Goal: Information Seeking & Learning: Learn about a topic

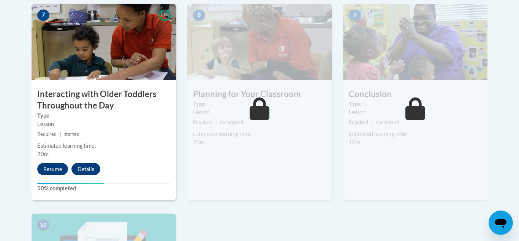
scroll to position [684, 0]
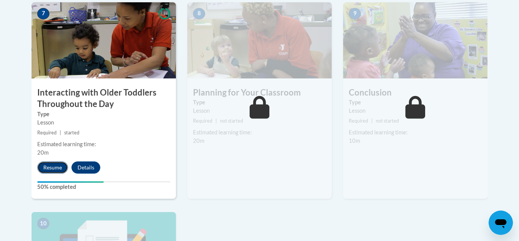
click at [58, 161] on button "Resume" at bounding box center [52, 167] width 31 height 12
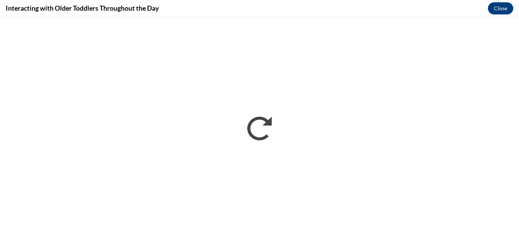
scroll to position [0, 0]
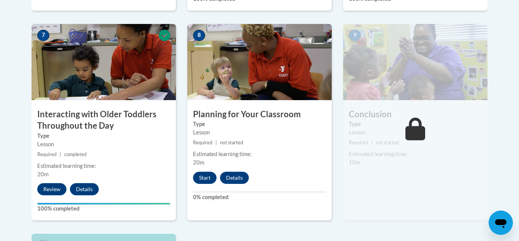
scroll to position [669, 0]
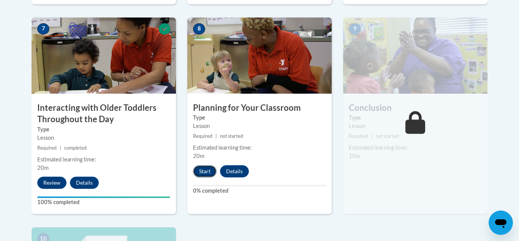
click at [212, 165] on button "Start" at bounding box center [205, 171] width 24 height 12
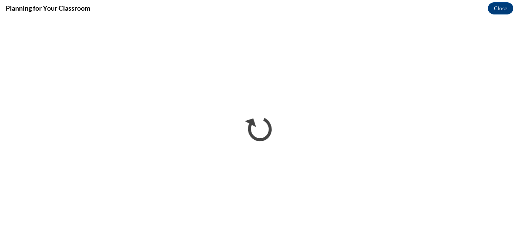
scroll to position [0, 0]
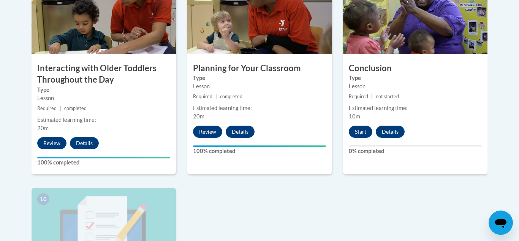
scroll to position [694, 0]
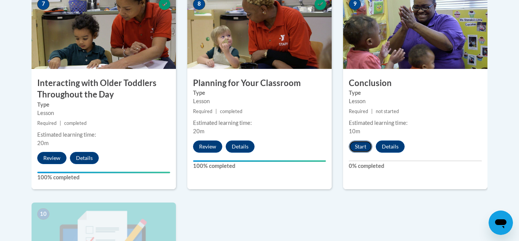
click at [362, 140] on button "Start" at bounding box center [361, 146] width 24 height 12
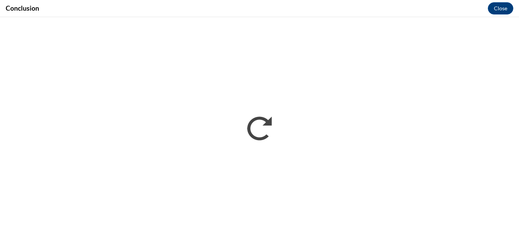
scroll to position [0, 0]
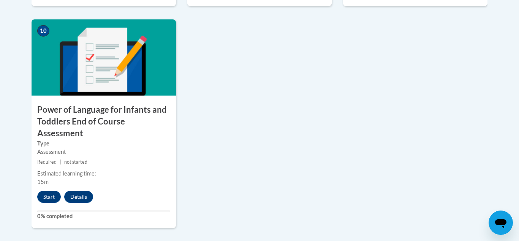
scroll to position [881, 0]
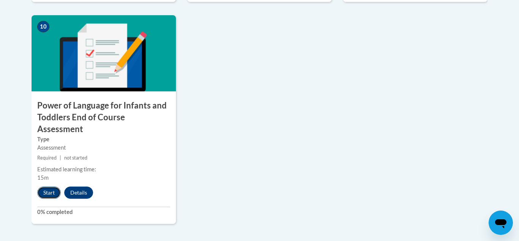
click at [50, 186] on button "Start" at bounding box center [49, 192] width 24 height 12
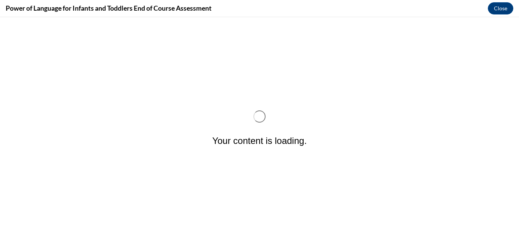
scroll to position [0, 0]
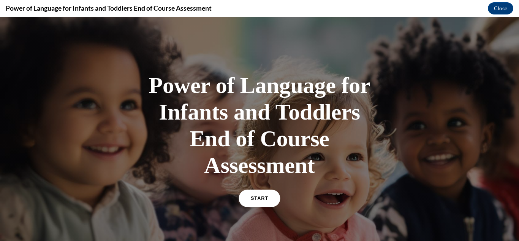
click at [262, 197] on span "START" at bounding box center [259, 198] width 17 height 6
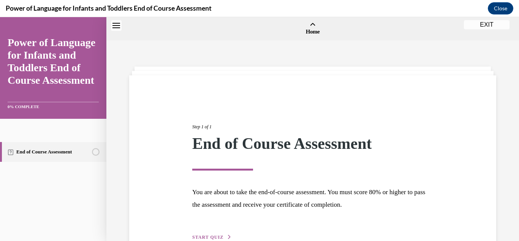
scroll to position [24, 0]
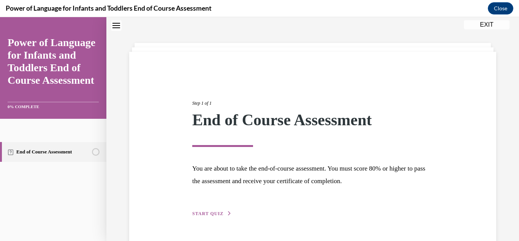
click at [211, 215] on span "START QUIZ" at bounding box center [207, 213] width 31 height 5
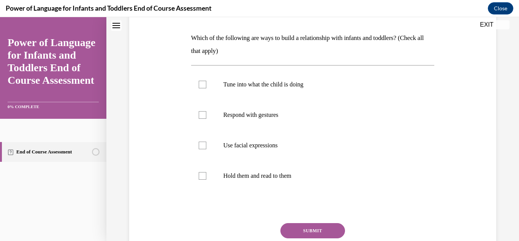
scroll to position [114, 0]
click at [302, 86] on p "Tune into what the child is doing" at bounding box center [320, 84] width 192 height 8
click at [206, 86] on input "Tune into what the child is doing" at bounding box center [203, 84] width 8 height 8
checkbox input "true"
click at [273, 111] on p "Respond with gestures" at bounding box center [320, 114] width 192 height 8
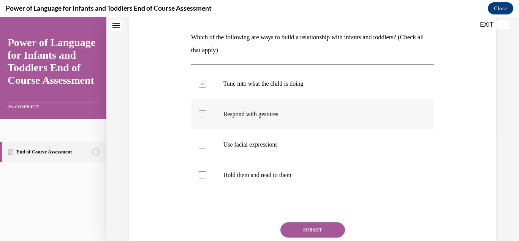
click at [206, 111] on input "Respond with gestures" at bounding box center [203, 114] width 8 height 8
checkbox input "true"
click at [264, 144] on p "Use facial expressions" at bounding box center [320, 145] width 192 height 8
click at [206, 144] on input "Use facial expressions" at bounding box center [203, 145] width 8 height 8
checkbox input "true"
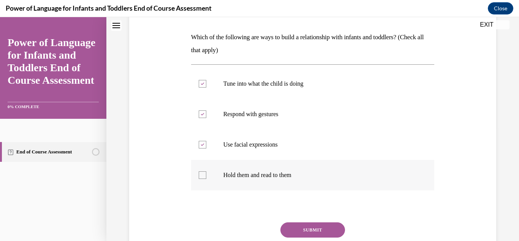
click at [257, 175] on p "Hold them and read to them" at bounding box center [320, 175] width 192 height 8
click at [206, 175] on input "Hold them and read to them" at bounding box center [203, 175] width 8 height 8
checkbox input "true"
click at [331, 225] on button "SUBMIT" at bounding box center [313, 229] width 65 height 15
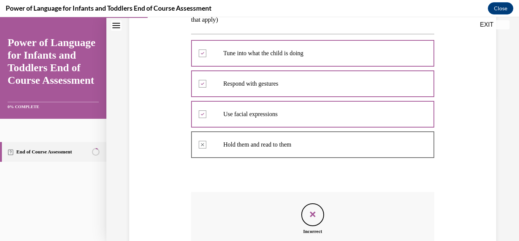
scroll to position [244, 0]
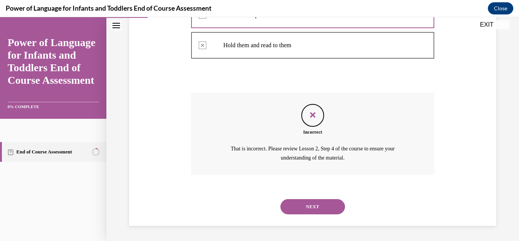
click at [322, 201] on button "NEXT" at bounding box center [313, 206] width 65 height 15
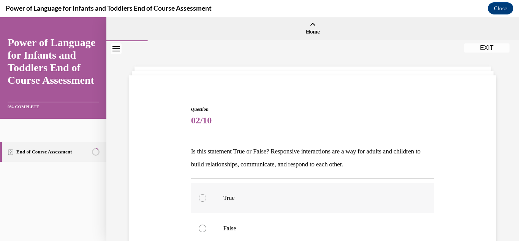
click at [203, 196] on div at bounding box center [203, 198] width 8 height 8
click at [203, 196] on input "True" at bounding box center [203, 198] width 8 height 8
radio input "true"
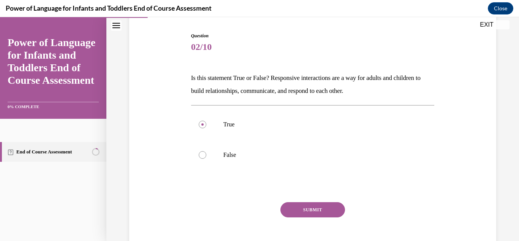
scroll to position [79, 0]
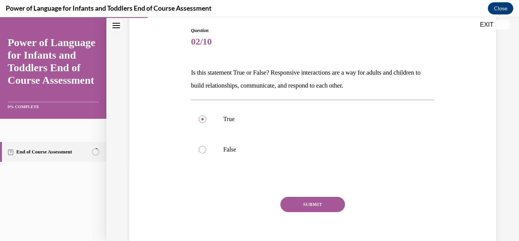
click at [317, 206] on button "SUBMIT" at bounding box center [313, 204] width 65 height 15
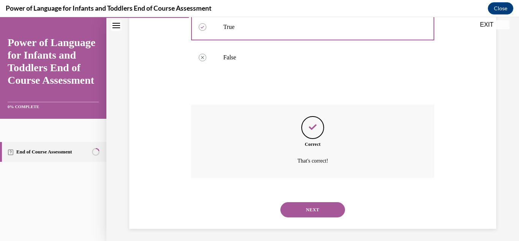
scroll to position [174, 0]
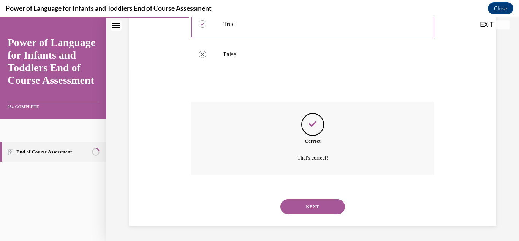
click at [314, 204] on button "NEXT" at bounding box center [313, 206] width 65 height 15
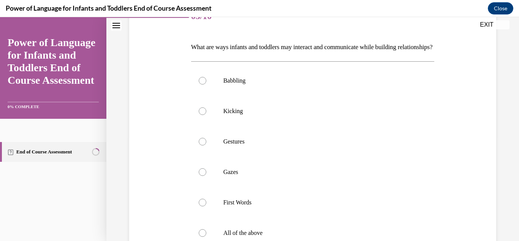
scroll to position [105, 0]
click at [252, 84] on p "Babbling" at bounding box center [320, 80] width 192 height 8
click at [206, 84] on input "Babbling" at bounding box center [203, 80] width 8 height 8
radio input "true"
click at [236, 125] on label "Kicking" at bounding box center [313, 110] width 244 height 30
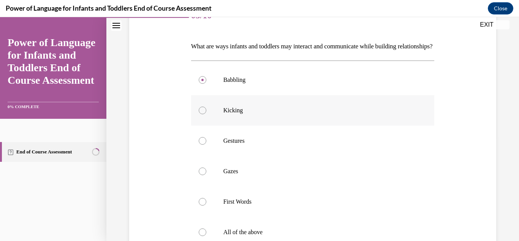
click at [206, 114] on input "Kicking" at bounding box center [203, 110] width 8 height 8
radio input "true"
click at [237, 144] on p "Gestures" at bounding box center [320, 141] width 192 height 8
click at [206, 144] on input "Gestures" at bounding box center [203, 141] width 8 height 8
radio input "true"
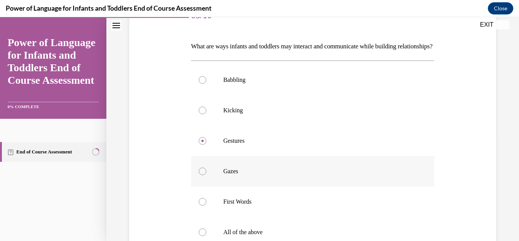
click at [233, 175] on p "Gazes" at bounding box center [320, 171] width 192 height 8
click at [206, 175] on input "Gazes" at bounding box center [203, 171] width 8 height 8
radio input "true"
click at [230, 205] on p "First Words" at bounding box center [320, 202] width 192 height 8
click at [206, 205] on input "First Words" at bounding box center [203, 202] width 8 height 8
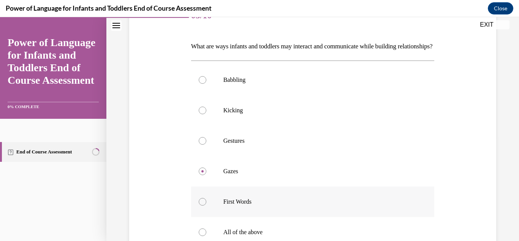
radio input "true"
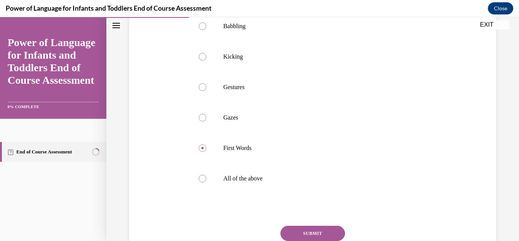
scroll to position [166, 0]
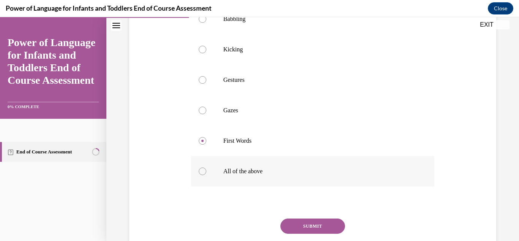
click at [203, 175] on div at bounding box center [203, 171] width 8 height 8
click at [203, 175] on input "All of the above" at bounding box center [203, 171] width 8 height 8
radio input "true"
click at [327, 233] on button "SUBMIT" at bounding box center [313, 225] width 65 height 15
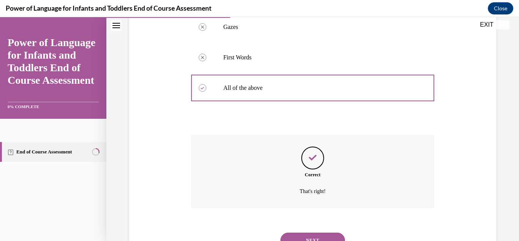
scroll to position [295, 0]
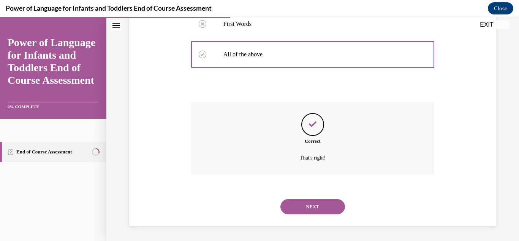
click at [311, 211] on button "NEXT" at bounding box center [313, 206] width 65 height 15
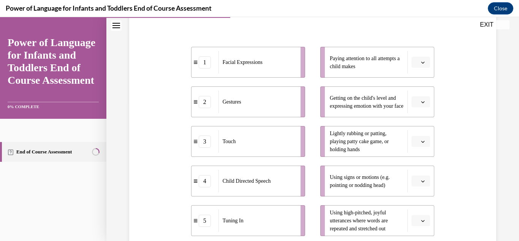
scroll to position [137, 0]
click at [425, 141] on span "button" at bounding box center [423, 142] width 5 height 5
click at [420, 97] on div "3" at bounding box center [420, 94] width 19 height 15
click at [421, 63] on icon "button" at bounding box center [423, 63] width 4 height 4
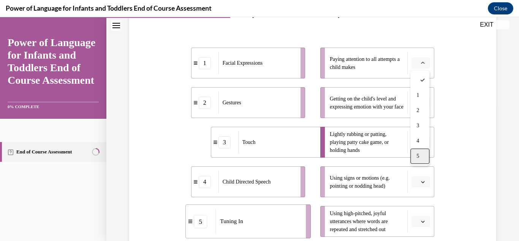
click at [422, 152] on div "5" at bounding box center [420, 155] width 19 height 15
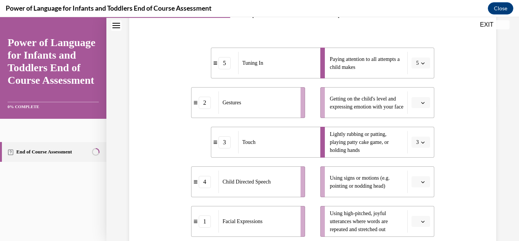
click at [424, 103] on icon "button" at bounding box center [423, 103] width 4 height 4
click at [419, 149] on span "2" at bounding box center [418, 150] width 3 height 6
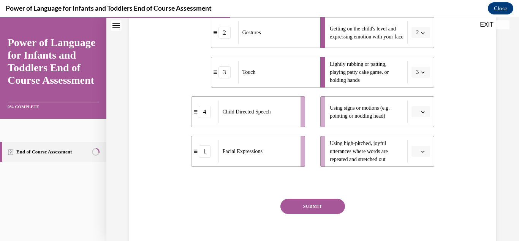
scroll to position [219, 0]
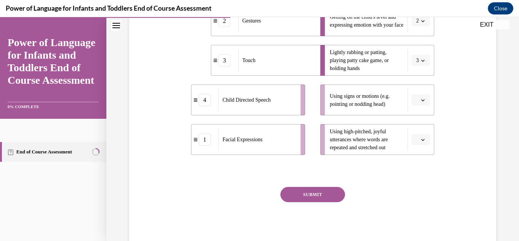
click at [424, 98] on icon "button" at bounding box center [423, 100] width 4 height 4
click at [420, 148] on div "2" at bounding box center [420, 147] width 19 height 15
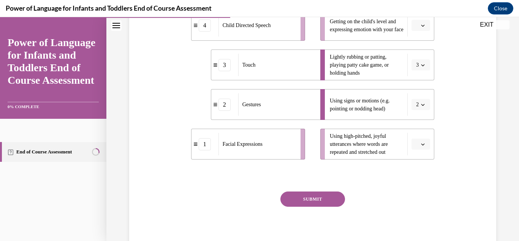
scroll to position [218, 0]
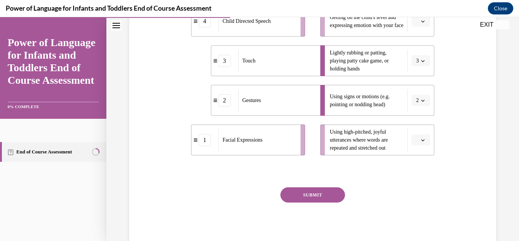
click at [426, 142] on span "button" at bounding box center [423, 139] width 5 height 5
click at [417, 110] on span "4" at bounding box center [418, 108] width 3 height 6
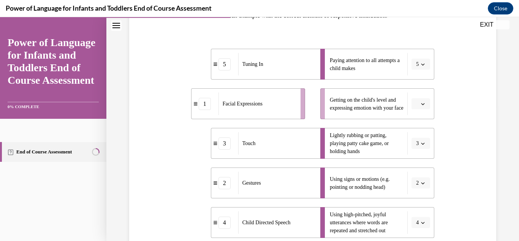
scroll to position [127, 0]
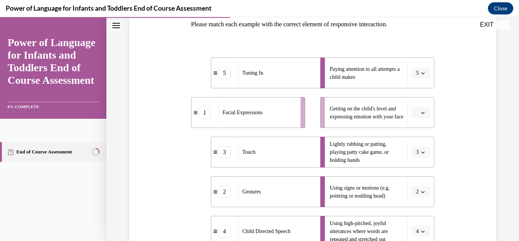
click at [423, 110] on span "button" at bounding box center [423, 112] width 5 height 5
click at [423, 205] on div "5" at bounding box center [420, 205] width 19 height 15
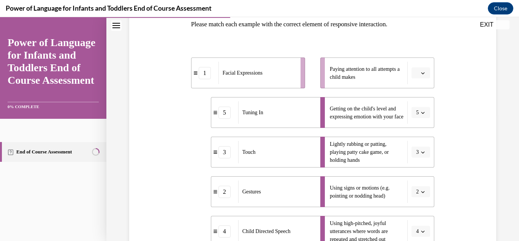
click at [423, 73] on icon "button" at bounding box center [423, 73] width 3 height 2
click at [419, 167] on span "5" at bounding box center [418, 166] width 3 height 6
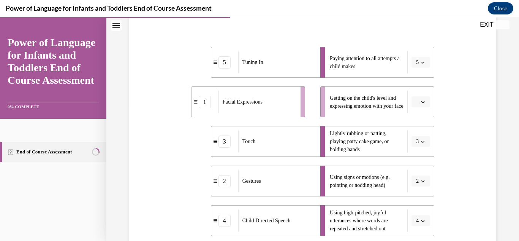
scroll to position [129, 0]
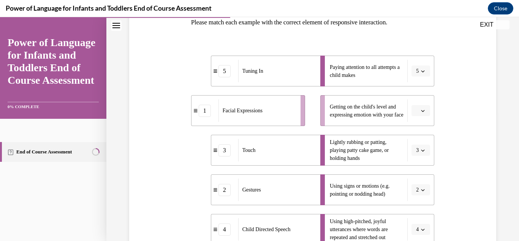
click at [421, 113] on span "button" at bounding box center [423, 110] width 5 height 5
click at [420, 141] on div "1" at bounding box center [420, 142] width 19 height 15
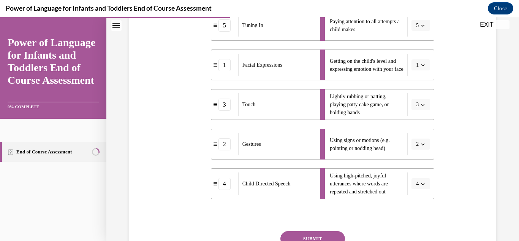
scroll to position [242, 0]
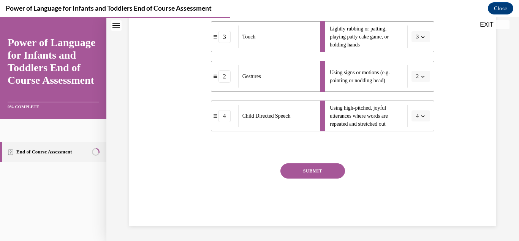
click at [317, 173] on button "SUBMIT" at bounding box center [313, 170] width 65 height 15
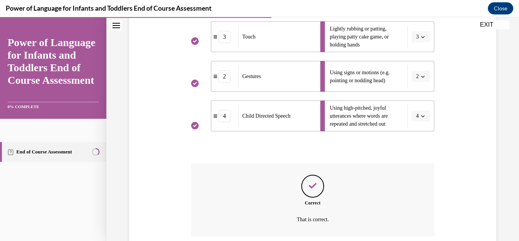
scroll to position [304, 0]
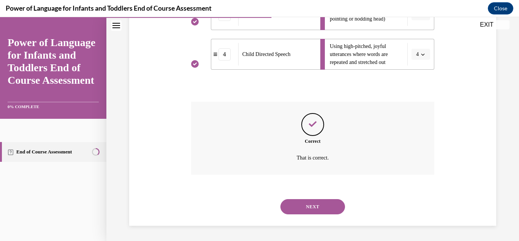
click at [314, 203] on button "NEXT" at bounding box center [313, 206] width 65 height 15
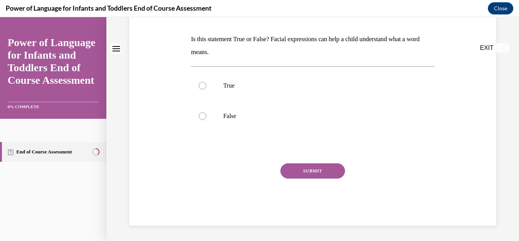
scroll to position [0, 0]
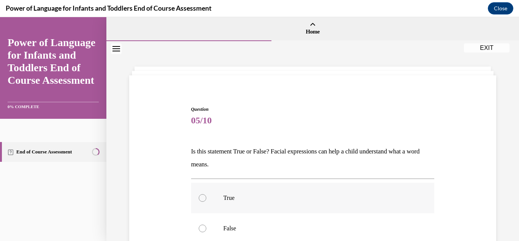
click at [203, 197] on div at bounding box center [203, 198] width 8 height 8
click at [203, 197] on input "True" at bounding box center [203, 198] width 8 height 8
radio input "true"
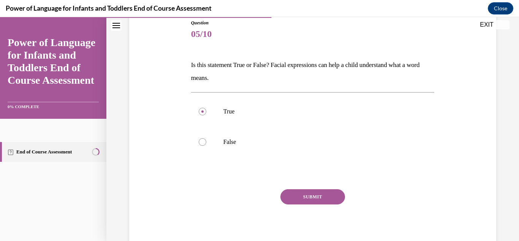
scroll to position [89, 0]
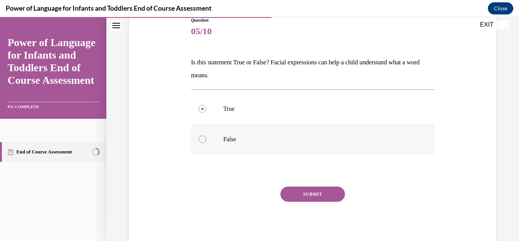
click at [202, 138] on div at bounding box center [203, 139] width 8 height 8
click at [202, 138] on input "False" at bounding box center [203, 139] width 8 height 8
radio input "true"
click at [322, 192] on button "SUBMIT" at bounding box center [313, 193] width 65 height 15
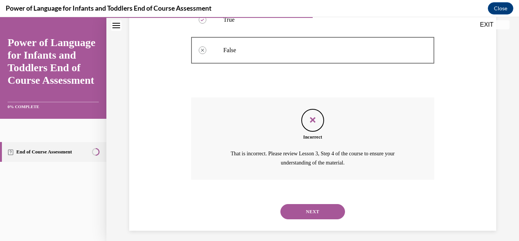
scroll to position [183, 0]
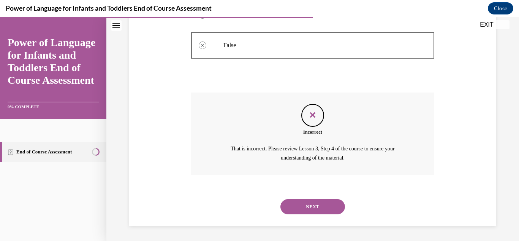
click at [318, 203] on button "NEXT" at bounding box center [313, 206] width 65 height 15
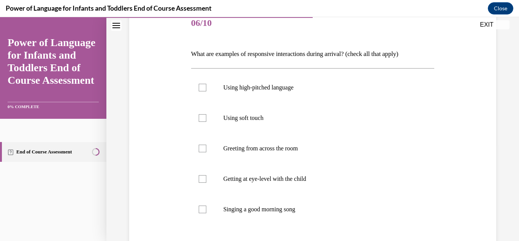
scroll to position [100, 0]
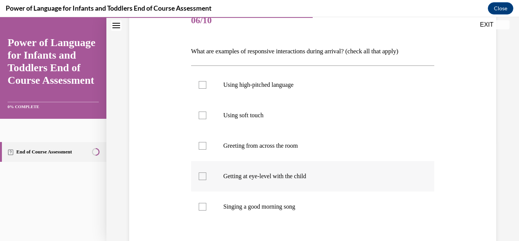
click at [302, 183] on label "Getting at eye-level with the child" at bounding box center [313, 176] width 244 height 30
click at [206, 180] on input "Getting at eye-level with the child" at bounding box center [203, 176] width 8 height 8
checkbox input "true"
click at [284, 210] on p "Singing a good morning song" at bounding box center [320, 207] width 192 height 8
click at [206, 210] on input "Singing a good morning song" at bounding box center [203, 207] width 8 height 8
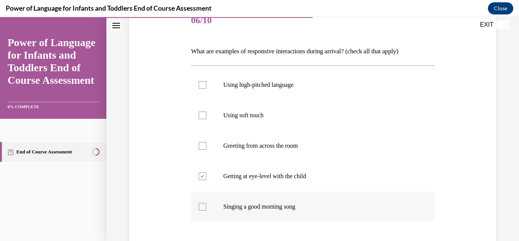
checkbox input "true"
click at [256, 115] on p "Using soft touch" at bounding box center [320, 115] width 192 height 8
click at [206, 115] on input "Using soft touch" at bounding box center [203, 115] width 8 height 8
checkbox input "true"
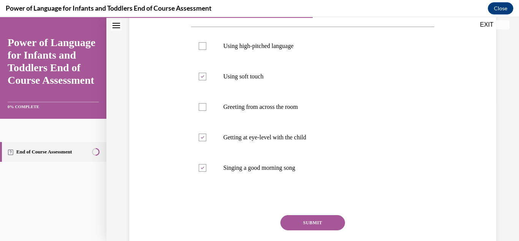
scroll to position [151, 0]
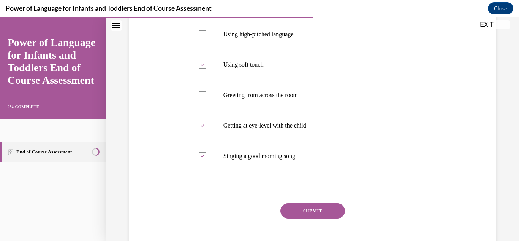
click at [310, 211] on button "SUBMIT" at bounding box center [313, 210] width 65 height 15
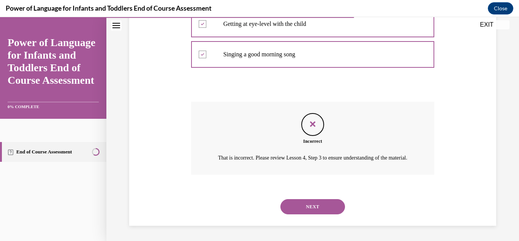
scroll to position [261, 0]
click at [329, 206] on button "NEXT" at bounding box center [313, 206] width 65 height 15
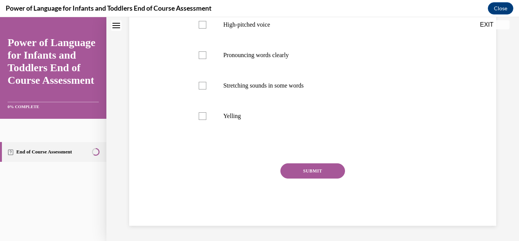
scroll to position [0, 0]
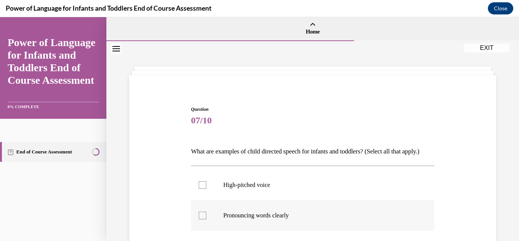
click at [281, 219] on p "Pronouncing words clearly" at bounding box center [320, 215] width 192 height 8
click at [206, 219] on input "Pronouncing words clearly" at bounding box center [203, 215] width 8 height 8
checkbox input "true"
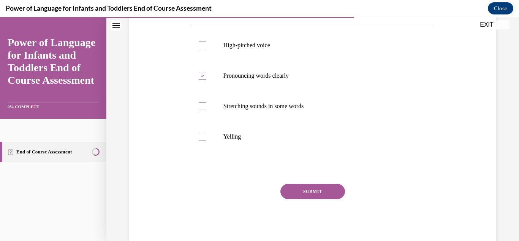
scroll to position [143, 0]
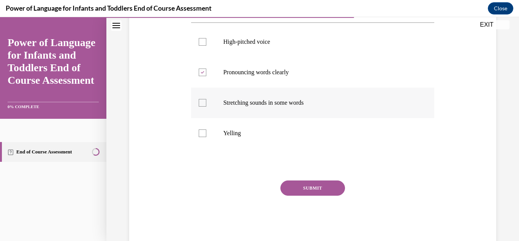
click at [317, 118] on label "Stretching sounds in some words" at bounding box center [313, 102] width 244 height 30
click at [206, 106] on input "Stretching sounds in some words" at bounding box center [203, 103] width 8 height 8
checkbox input "true"
click at [327, 195] on button "SUBMIT" at bounding box center [313, 187] width 65 height 15
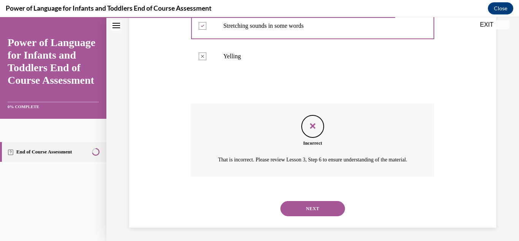
scroll to position [218, 0]
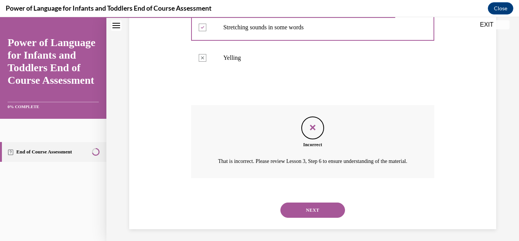
click at [322, 217] on button "NEXT" at bounding box center [313, 209] width 65 height 15
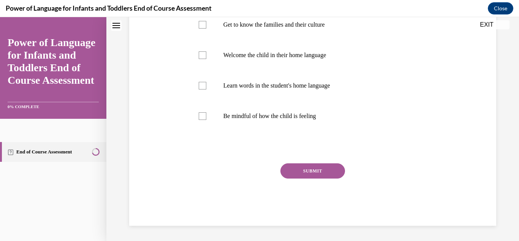
scroll to position [0, 0]
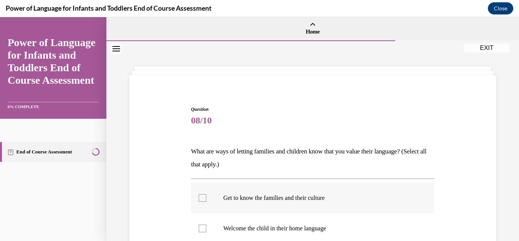
click at [304, 198] on p "Get to know the families and their culture" at bounding box center [320, 198] width 192 height 8
click at [206, 198] on input "Get to know the families and their culture" at bounding box center [203, 198] width 8 height 8
checkbox input "true"
click at [321, 234] on label "Welcome the child in their home language" at bounding box center [313, 228] width 244 height 30
click at [206, 232] on input "Welcome the child in their home language" at bounding box center [203, 228] width 8 height 8
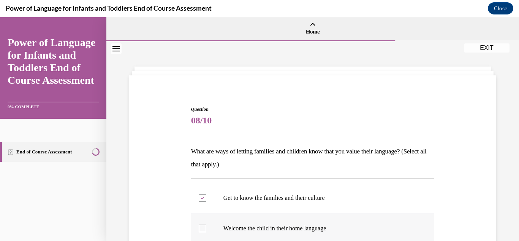
checkbox input "true"
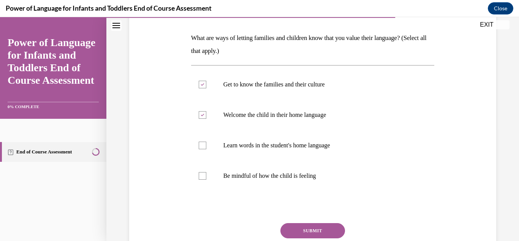
scroll to position [114, 0]
click at [326, 149] on label "Learn words in the student's home language" at bounding box center [313, 144] width 244 height 30
click at [206, 148] on input "Learn words in the student's home language" at bounding box center [203, 145] width 8 height 8
checkbox input "true"
click at [310, 174] on p "Be mindful of how the child is feeling" at bounding box center [320, 175] width 192 height 8
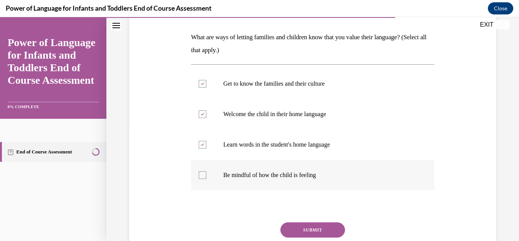
click at [206, 174] on input "Be mindful of how the child is feeling" at bounding box center [203, 175] width 8 height 8
checkbox input "true"
click at [314, 230] on button "SUBMIT" at bounding box center [313, 229] width 65 height 15
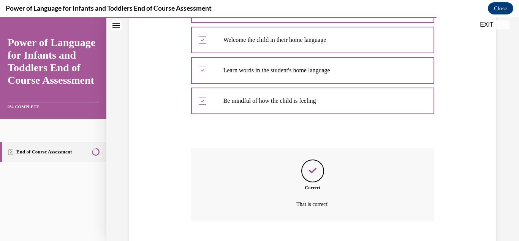
scroll to position [235, 0]
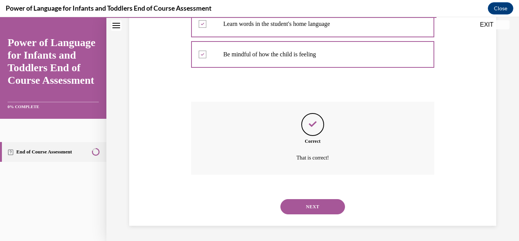
click at [315, 205] on button "NEXT" at bounding box center [313, 206] width 65 height 15
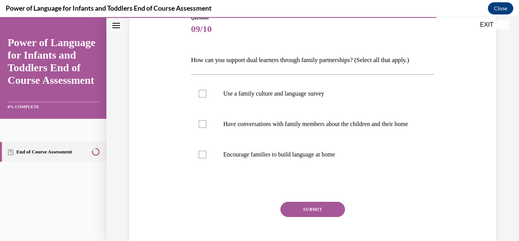
scroll to position [94, 0]
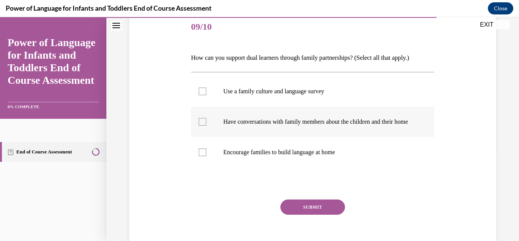
click at [360, 123] on p "Have conversations with family members about the children and their home" at bounding box center [320, 122] width 192 height 8
click at [206, 123] on input "Have conversations with family members about the children and their home" at bounding box center [203, 122] width 8 height 8
checkbox input "true"
click at [316, 100] on label "Use a family culture and language survey" at bounding box center [313, 91] width 244 height 30
click at [206, 95] on input "Use a family culture and language survey" at bounding box center [203, 91] width 8 height 8
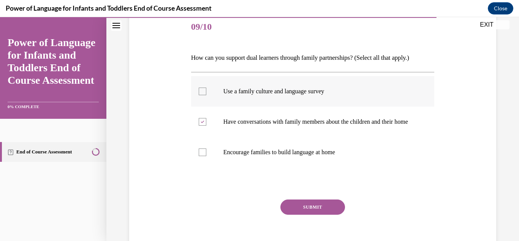
checkbox input "true"
click at [331, 213] on button "SUBMIT" at bounding box center [313, 206] width 65 height 15
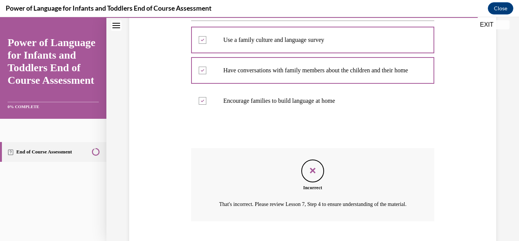
scroll to position [208, 0]
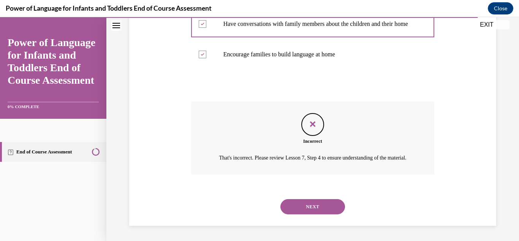
click at [323, 203] on button "NEXT" at bounding box center [313, 206] width 65 height 15
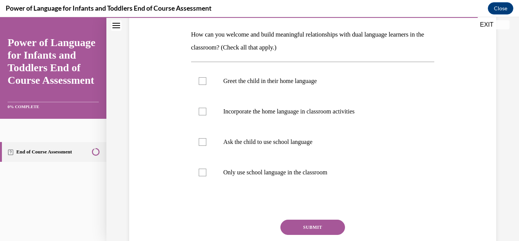
scroll to position [119, 0]
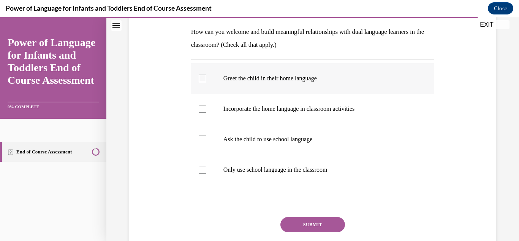
click at [280, 82] on label "Greet the child in their home language" at bounding box center [313, 78] width 244 height 30
click at [206, 82] on input "Greet the child in their home language" at bounding box center [203, 79] width 8 height 8
checkbox input "true"
click at [282, 111] on p "Incorporate the home language in classroom activities" at bounding box center [320, 109] width 192 height 8
click at [206, 111] on input "Incorporate the home language in classroom activities" at bounding box center [203, 109] width 8 height 8
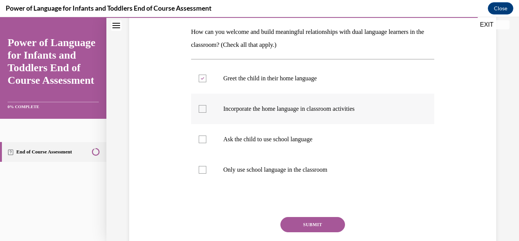
checkbox input "true"
click at [307, 224] on button "SUBMIT" at bounding box center [313, 224] width 65 height 15
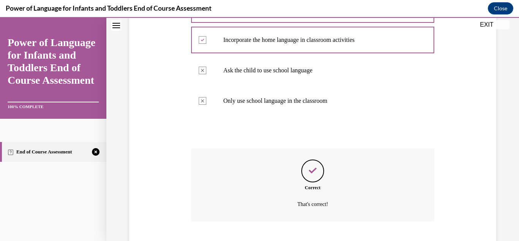
scroll to position [235, 0]
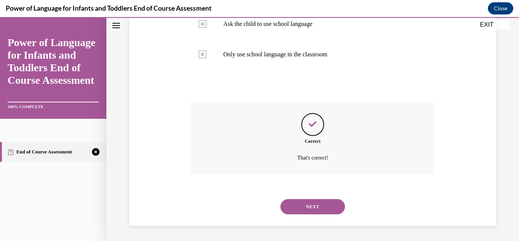
click at [327, 206] on button "NEXT" at bounding box center [313, 206] width 65 height 15
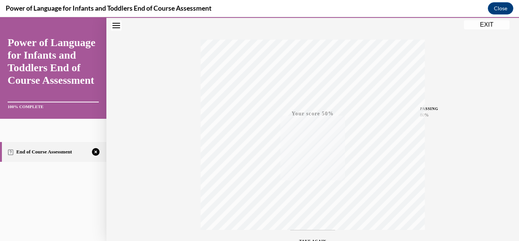
scroll to position [166, 0]
click at [316, 193] on icon "button" at bounding box center [313, 194] width 27 height 8
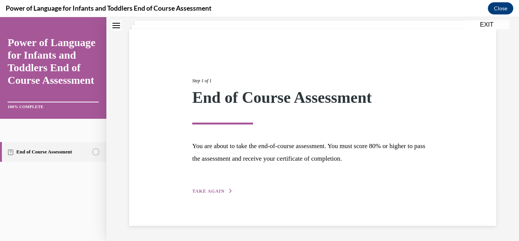
scroll to position [46, 0]
click at [221, 189] on span "TAKE AGAIN" at bounding box center [208, 190] width 32 height 5
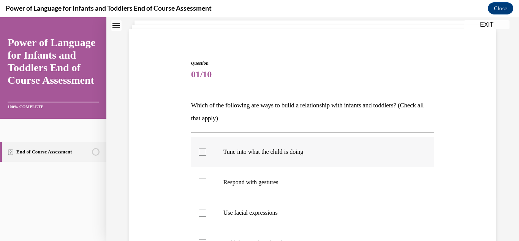
click at [204, 157] on label "Tune into what the child is doing" at bounding box center [313, 151] width 244 height 30
click at [204, 156] on input "Tune into what the child is doing" at bounding box center [203, 152] width 8 height 8
checkbox input "true"
click at [207, 183] on label "Respond with gestures" at bounding box center [313, 182] width 244 height 30
click at [206, 183] on input "Respond with gestures" at bounding box center [203, 182] width 8 height 8
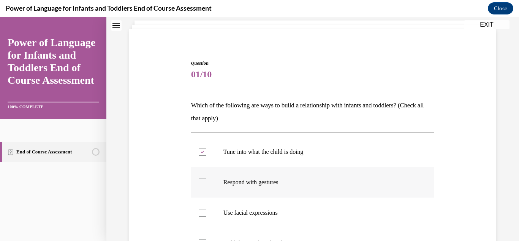
checkbox input "true"
click at [204, 215] on div at bounding box center [203, 213] width 8 height 8
click at [204, 215] on input "Use facial expressions" at bounding box center [203, 213] width 8 height 8
checkbox input "true"
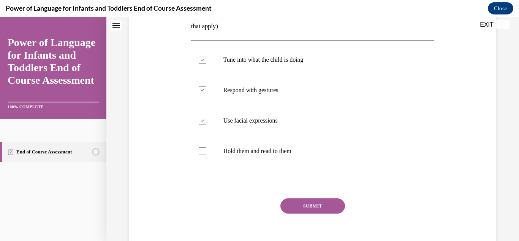
scroll to position [141, 0]
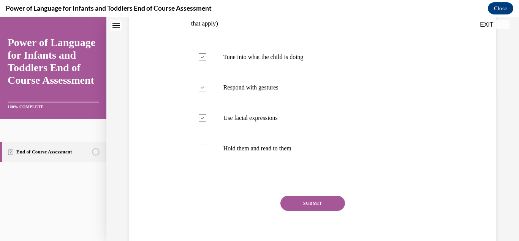
click at [325, 204] on button "SUBMIT" at bounding box center [313, 202] width 65 height 15
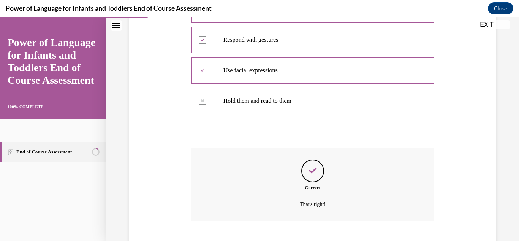
scroll to position [235, 0]
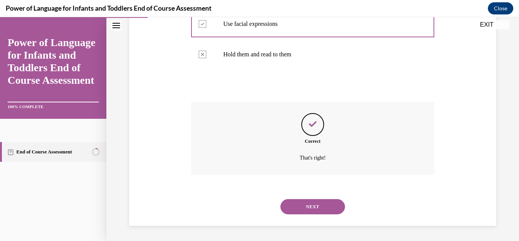
click at [313, 202] on button "NEXT" at bounding box center [313, 206] width 65 height 15
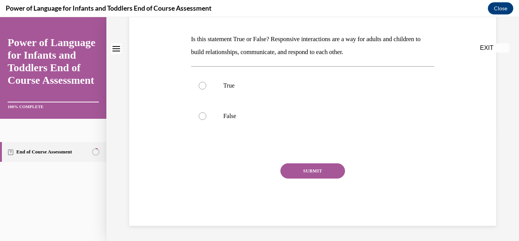
scroll to position [0, 0]
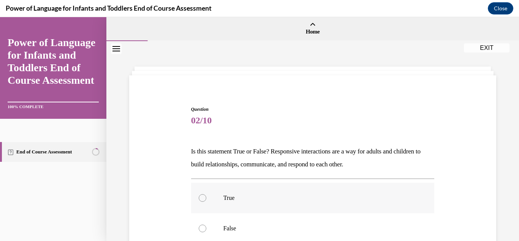
click at [203, 201] on div at bounding box center [203, 198] width 8 height 8
click at [203, 201] on input "True" at bounding box center [203, 198] width 8 height 8
radio input "true"
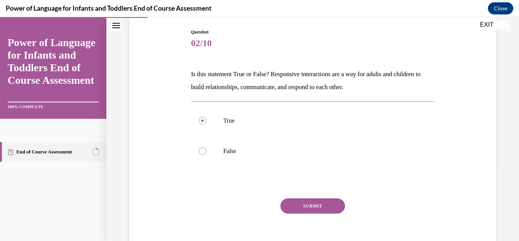
scroll to position [81, 0]
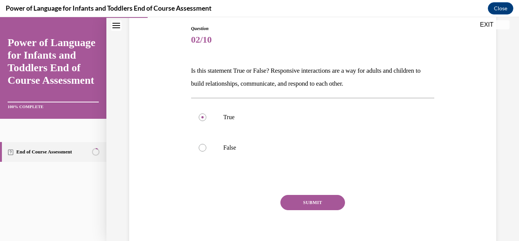
click at [324, 198] on button "SUBMIT" at bounding box center [313, 202] width 65 height 15
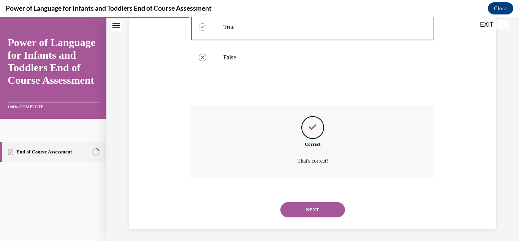
scroll to position [174, 0]
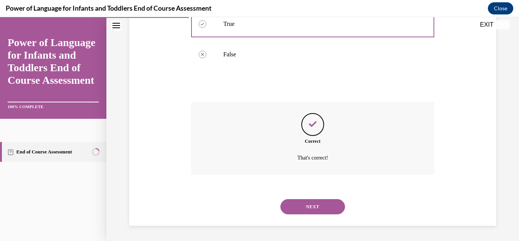
click at [325, 209] on button "NEXT" at bounding box center [313, 206] width 65 height 15
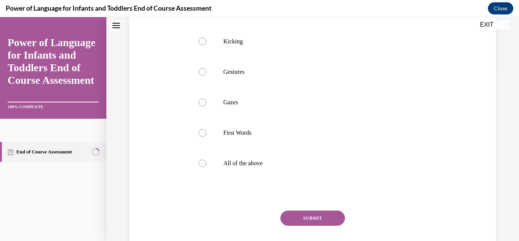
scroll to position [0, 0]
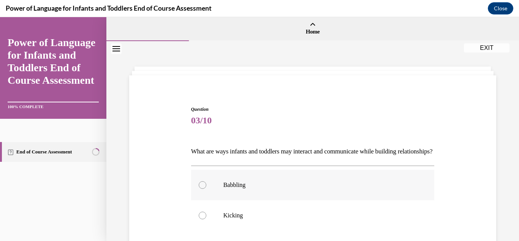
click at [290, 200] on label "Babbling" at bounding box center [313, 185] width 244 height 30
click at [206, 189] on input "Babbling" at bounding box center [203, 185] width 8 height 8
radio input "true"
click at [275, 219] on p "Kicking" at bounding box center [320, 215] width 192 height 8
click at [206, 219] on input "Kicking" at bounding box center [203, 215] width 8 height 8
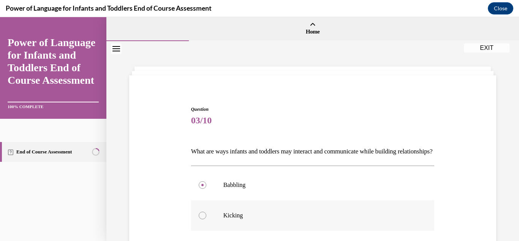
radio input "true"
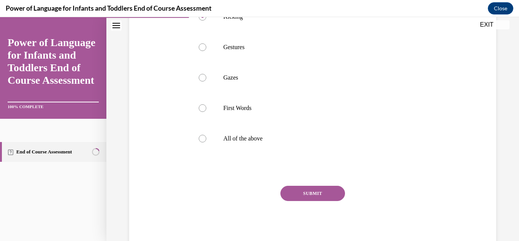
scroll to position [199, 0]
click at [204, 141] on div at bounding box center [203, 138] width 8 height 8
click at [204, 141] on input "All of the above" at bounding box center [203, 138] width 8 height 8
radio input "true"
click at [314, 200] on button "SUBMIT" at bounding box center [313, 192] width 65 height 15
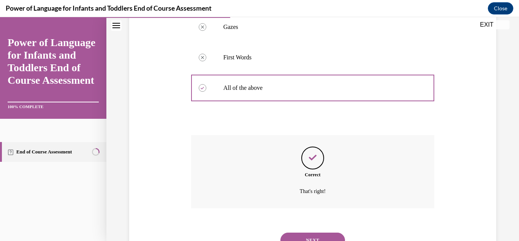
scroll to position [295, 0]
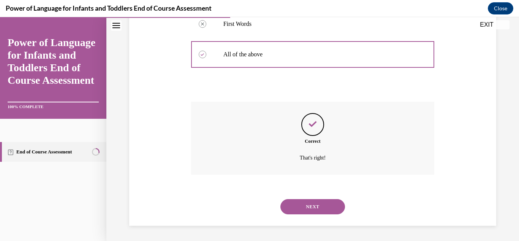
click at [319, 207] on button "NEXT" at bounding box center [313, 206] width 65 height 15
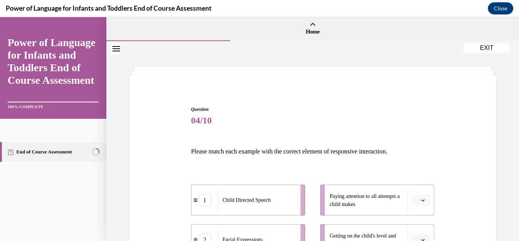
click at [423, 196] on button "button" at bounding box center [421, 199] width 19 height 11
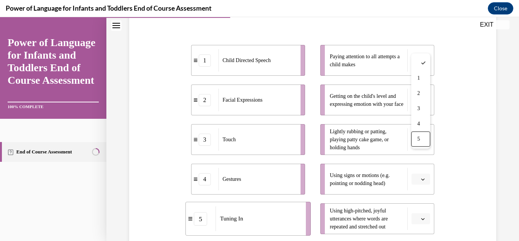
scroll to position [156, 0]
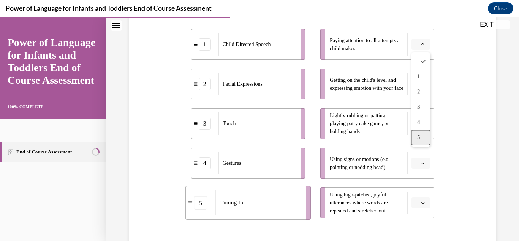
click at [421, 136] on div "5" at bounding box center [420, 137] width 19 height 15
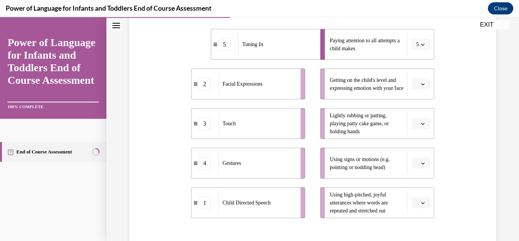
click at [420, 87] on button "button" at bounding box center [421, 83] width 19 height 11
click at [417, 131] on span "2" at bounding box center [418, 131] width 3 height 6
click at [426, 122] on button "button" at bounding box center [421, 123] width 19 height 11
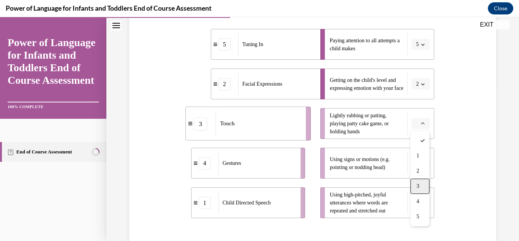
click at [421, 181] on div "3" at bounding box center [420, 185] width 19 height 15
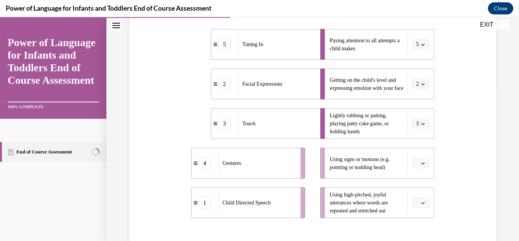
click at [426, 163] on button "button" at bounding box center [421, 162] width 19 height 11
click at [419, 132] on span "4" at bounding box center [418, 131] width 3 height 6
click at [424, 204] on icon "button" at bounding box center [423, 203] width 4 height 4
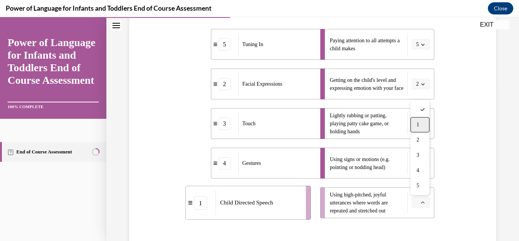
click at [422, 124] on div "1" at bounding box center [420, 124] width 19 height 15
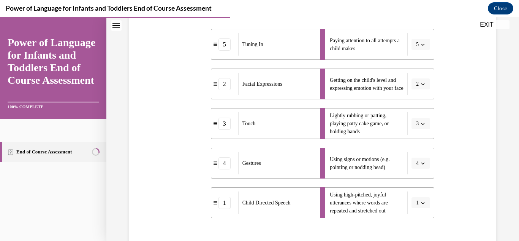
scroll to position [242, 0]
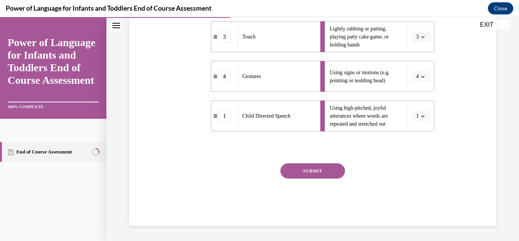
click at [331, 170] on button "SUBMIT" at bounding box center [313, 170] width 65 height 15
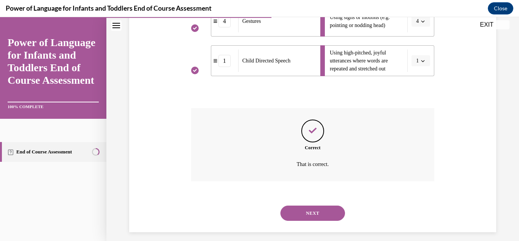
scroll to position [304, 0]
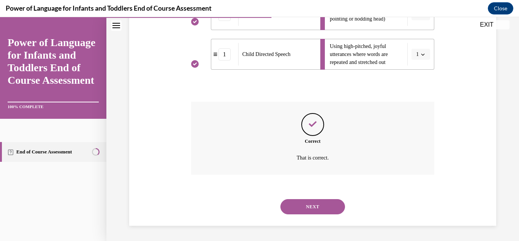
click at [319, 208] on button "NEXT" at bounding box center [313, 206] width 65 height 15
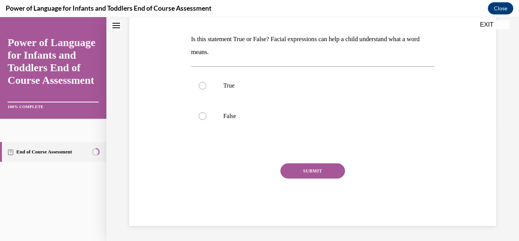
scroll to position [0, 0]
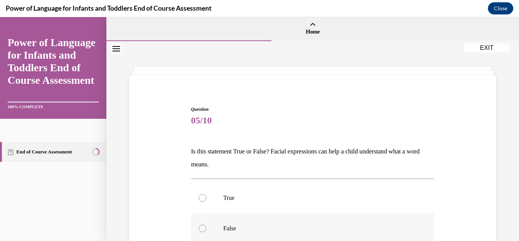
click at [203, 229] on div at bounding box center [203, 228] width 8 height 8
click at [203, 229] on input "False" at bounding box center [203, 228] width 8 height 8
radio input "true"
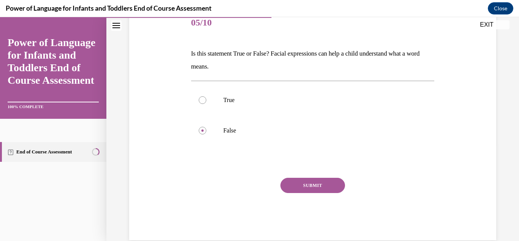
scroll to position [98, 0]
click at [320, 186] on button "SUBMIT" at bounding box center [313, 184] width 65 height 15
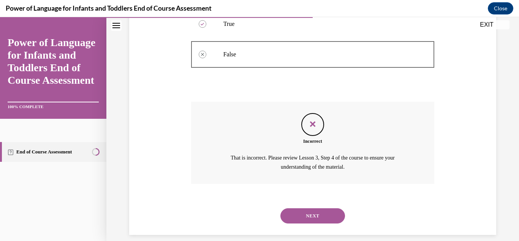
scroll to position [183, 0]
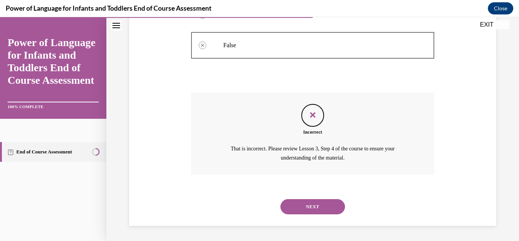
click at [323, 205] on button "NEXT" at bounding box center [313, 206] width 65 height 15
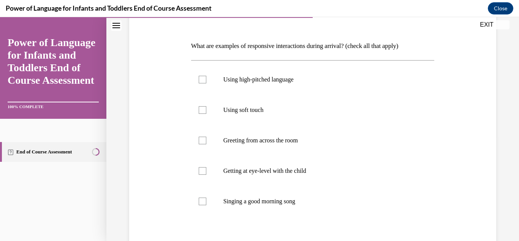
scroll to position [107, 0]
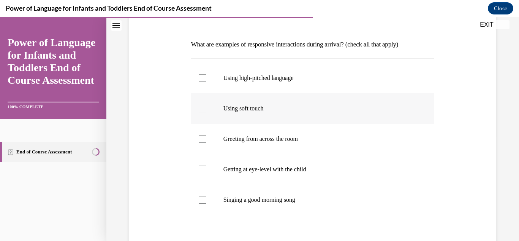
click at [257, 105] on p "Using soft touch" at bounding box center [320, 109] width 192 height 8
click at [206, 105] on input "Using soft touch" at bounding box center [203, 109] width 8 height 8
checkbox input "true"
click at [266, 79] on p "Using high-pitched language" at bounding box center [320, 78] width 192 height 8
click at [206, 79] on input "Using high-pitched language" at bounding box center [203, 78] width 8 height 8
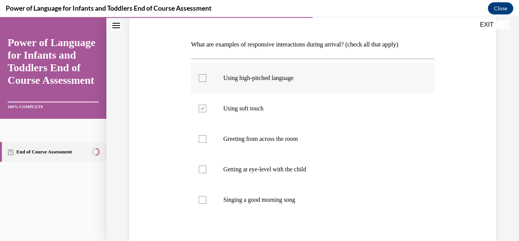
checkbox input "true"
click at [270, 170] on p "Getting at eye-level with the child" at bounding box center [320, 169] width 192 height 8
click at [206, 170] on input "Getting at eye-level with the child" at bounding box center [203, 169] width 8 height 8
checkbox input "true"
click at [268, 203] on label "Singing a good morning song" at bounding box center [313, 199] width 244 height 30
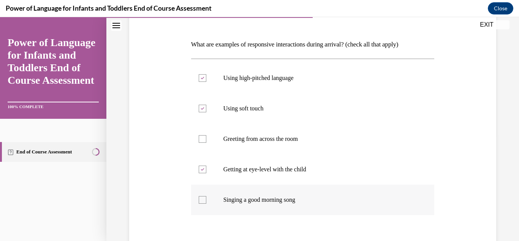
click at [206, 203] on input "Singing a good morning song" at bounding box center [203, 200] width 8 height 8
checkbox input "true"
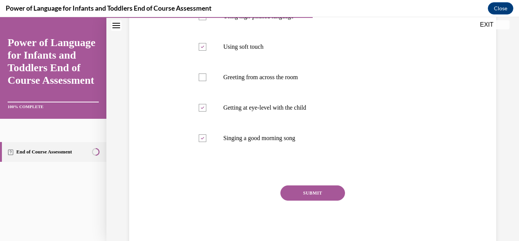
scroll to position [177, 0]
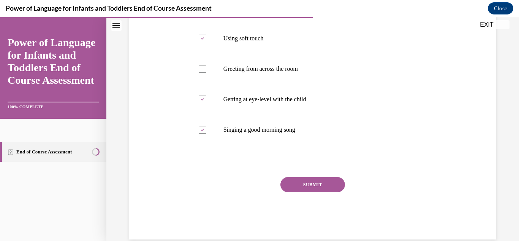
click at [309, 184] on button "SUBMIT" at bounding box center [313, 184] width 65 height 15
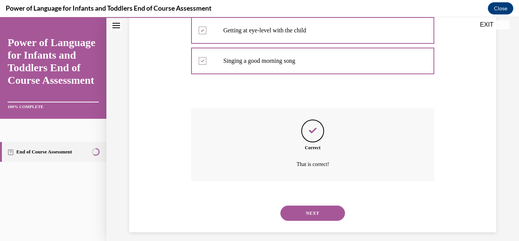
scroll to position [252, 0]
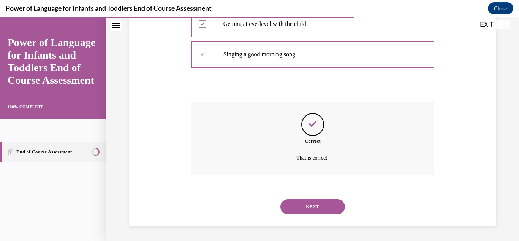
click at [318, 209] on button "NEXT" at bounding box center [313, 206] width 65 height 15
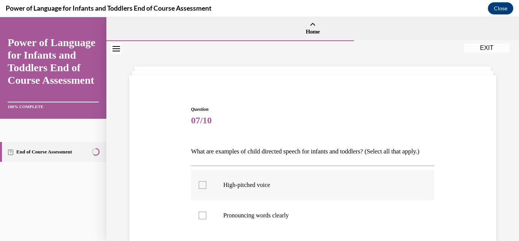
click at [205, 189] on div at bounding box center [203, 185] width 8 height 8
click at [205, 189] on input "High-pitched voice" at bounding box center [203, 185] width 8 height 8
checkbox input "true"
click at [204, 219] on div at bounding box center [203, 215] width 8 height 8
click at [204, 219] on input "Pronouncing words clearly" at bounding box center [203, 215] width 8 height 8
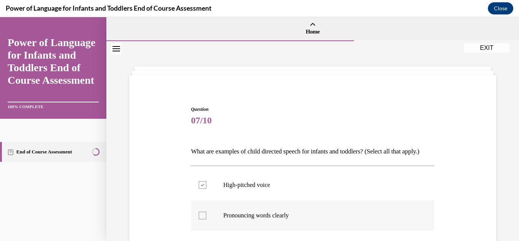
checkbox input "true"
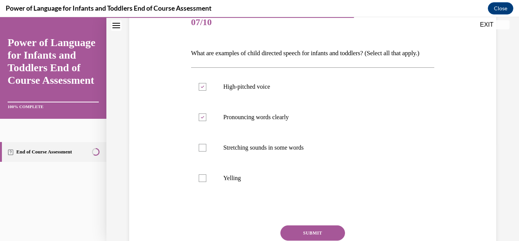
scroll to position [100, 0]
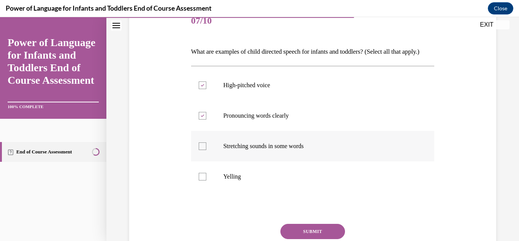
click at [304, 150] on p "Stretching sounds in some words" at bounding box center [320, 146] width 192 height 8
click at [206, 150] on input "Stretching sounds in some words" at bounding box center [203, 146] width 8 height 8
checkbox input "true"
click at [305, 237] on button "SUBMIT" at bounding box center [313, 231] width 65 height 15
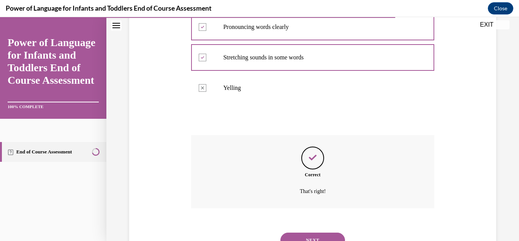
scroll to position [235, 0]
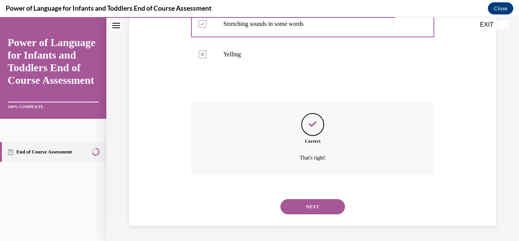
click at [317, 207] on button "NEXT" at bounding box center [313, 206] width 65 height 15
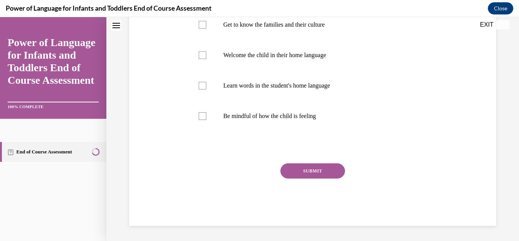
scroll to position [0, 0]
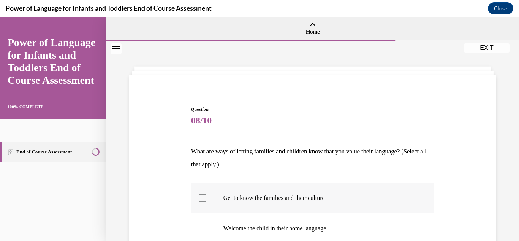
click at [311, 201] on p "Get to know the families and their culture" at bounding box center [320, 198] width 192 height 8
click at [206, 201] on input "Get to know the families and their culture" at bounding box center [203, 198] width 8 height 8
checkbox input "true"
click at [309, 230] on p "Welcome the child in their home language" at bounding box center [320, 228] width 192 height 8
click at [206, 230] on input "Welcome the child in their home language" at bounding box center [203, 228] width 8 height 8
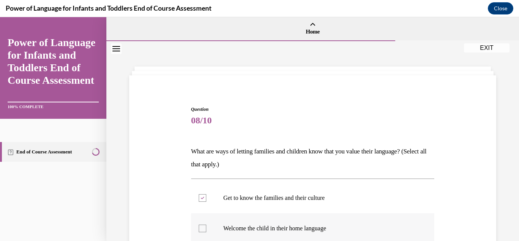
checkbox input "true"
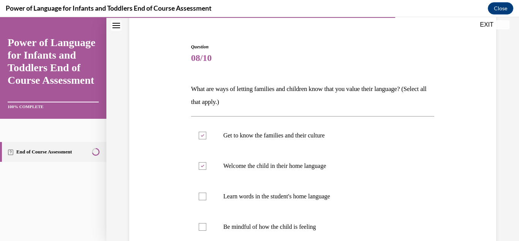
scroll to position [93, 0]
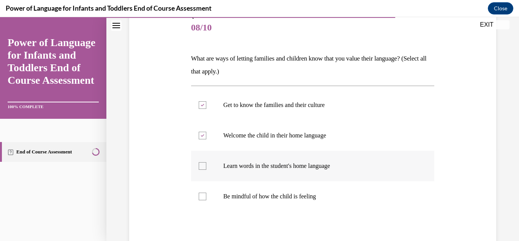
click at [280, 163] on p "Learn words in the student's home language" at bounding box center [320, 166] width 192 height 8
click at [206, 163] on input "Learn words in the student's home language" at bounding box center [203, 166] width 8 height 8
checkbox input "true"
click at [301, 200] on label "Be mindful of how the child is feeling" at bounding box center [313, 196] width 244 height 30
click at [206, 200] on input "Be mindful of how the child is feeling" at bounding box center [203, 196] width 8 height 8
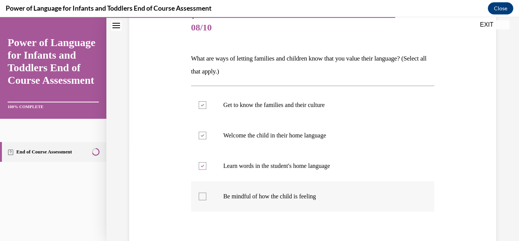
checkbox input "true"
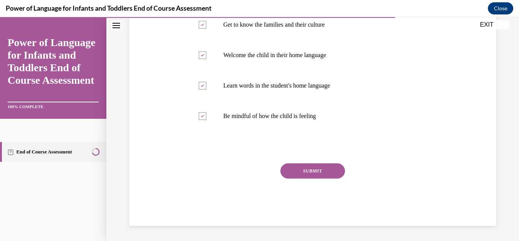
click at [317, 168] on button "SUBMIT" at bounding box center [313, 170] width 65 height 15
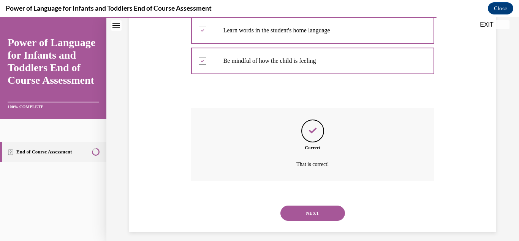
scroll to position [235, 0]
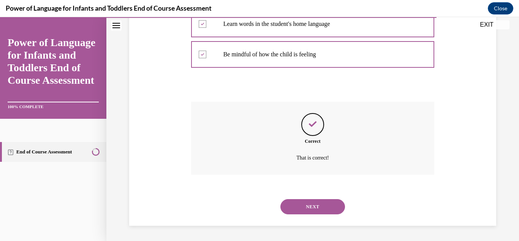
click at [311, 209] on button "NEXT" at bounding box center [313, 206] width 65 height 15
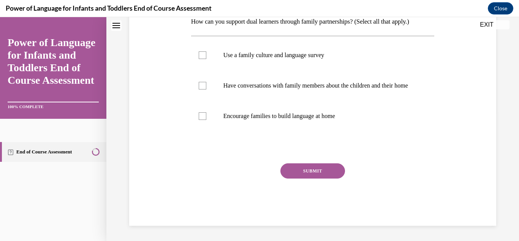
scroll to position [0, 0]
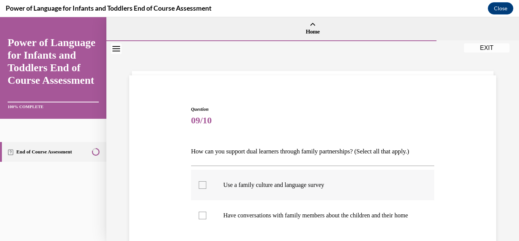
click at [202, 186] on div at bounding box center [203, 185] width 8 height 8
click at [202, 186] on input "Use a family culture and language survey" at bounding box center [203, 185] width 8 height 8
checkbox input "true"
click at [201, 219] on div at bounding box center [203, 215] width 8 height 8
click at [201, 219] on input "Have conversations with family members about the children and their home" at bounding box center [203, 215] width 8 height 8
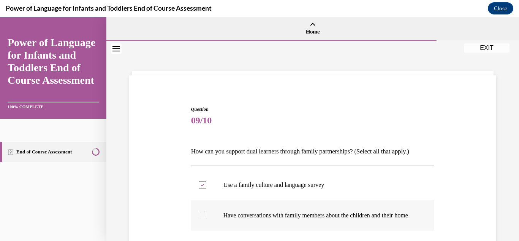
checkbox input "true"
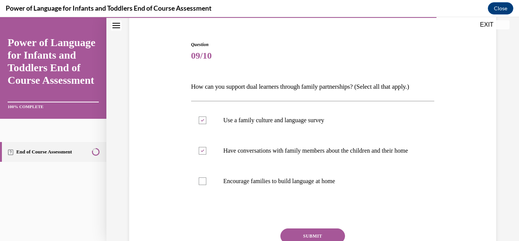
scroll to position [74, 0]
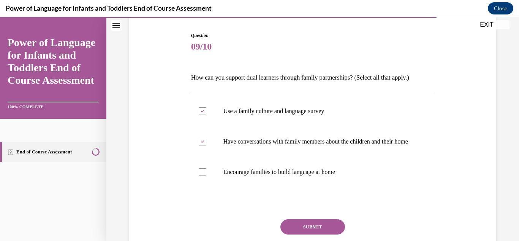
click at [327, 231] on button "SUBMIT" at bounding box center [313, 226] width 65 height 15
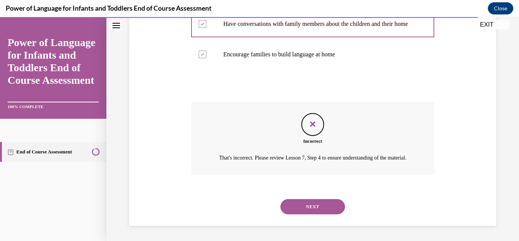
scroll to position [208, 0]
click at [323, 207] on button "NEXT" at bounding box center [313, 206] width 65 height 15
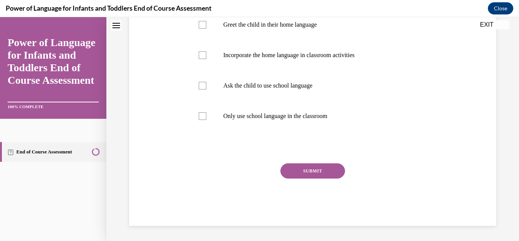
scroll to position [0, 0]
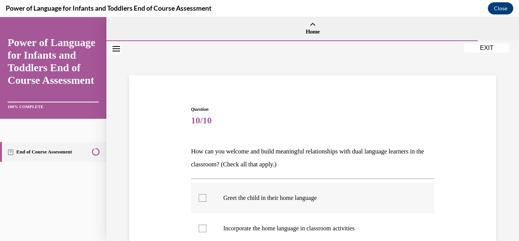
click at [202, 197] on div at bounding box center [203, 198] width 8 height 8
click at [202, 197] on input "Greet the child in their home language" at bounding box center [203, 198] width 8 height 8
checkbox input "true"
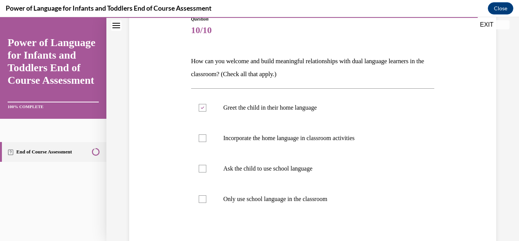
scroll to position [91, 0]
click at [362, 140] on p "Incorporate the home language in classroom activities" at bounding box center [320, 137] width 192 height 8
click at [206, 140] on input "Incorporate the home language in classroom activities" at bounding box center [203, 137] width 8 height 8
checkbox input "true"
click at [319, 195] on p "Only use school language in the classroom" at bounding box center [320, 198] width 192 height 8
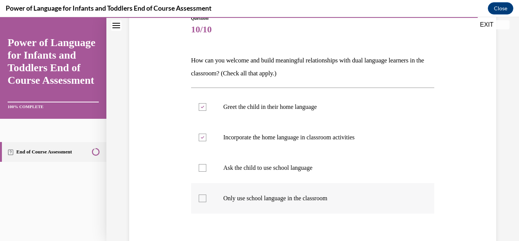
click at [206, 195] on input "Only use school language in the classroom" at bounding box center [203, 198] width 8 height 8
click at [319, 195] on p "Only use school language in the classroom" at bounding box center [320, 198] width 192 height 8
click at [206, 195] on input "Only use school language in the classroom" at bounding box center [203, 198] width 8 height 8
checkbox input "false"
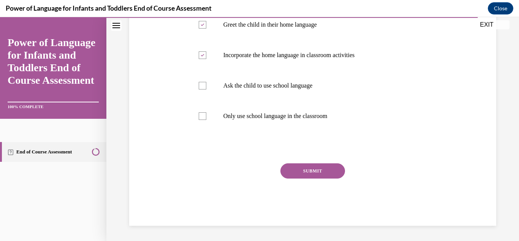
click at [310, 174] on button "SUBMIT" at bounding box center [313, 170] width 65 height 15
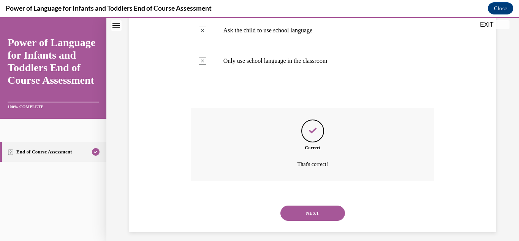
scroll to position [235, 0]
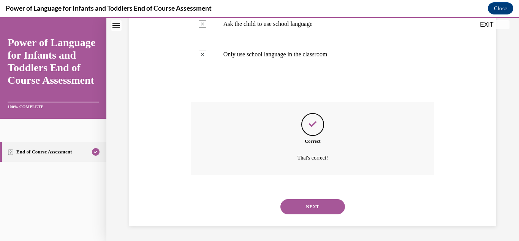
click at [316, 204] on button "NEXT" at bounding box center [313, 206] width 65 height 15
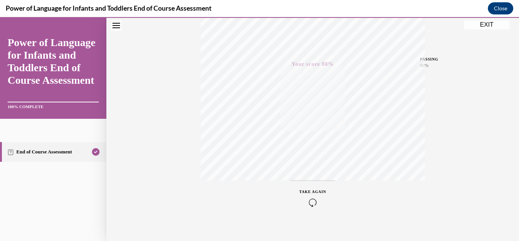
scroll to position [166, 0]
click at [482, 27] on button "EXIT" at bounding box center [487, 24] width 46 height 9
